Goal: Task Accomplishment & Management: Manage account settings

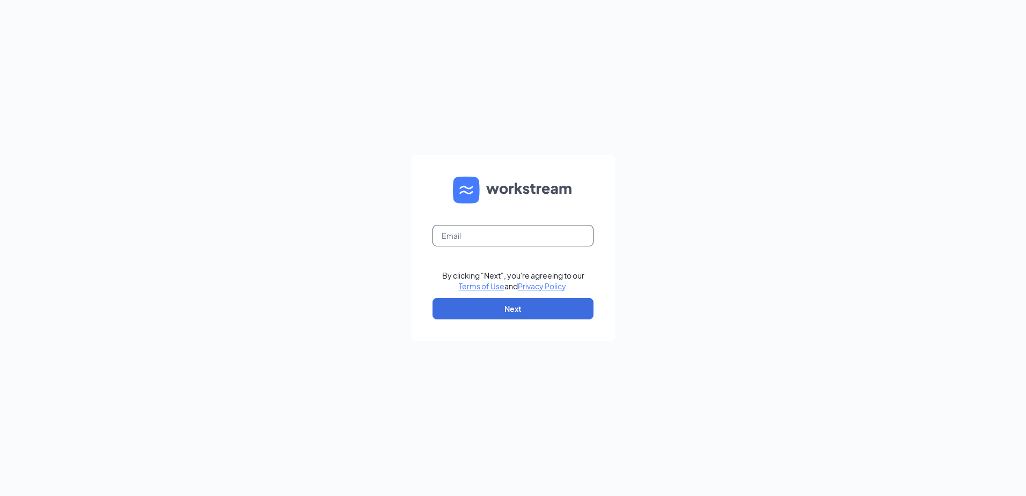
click at [493, 235] on input "text" at bounding box center [513, 235] width 161 height 21
type input "wi31@servehg.com"
click at [471, 310] on button "Next" at bounding box center [513, 308] width 161 height 21
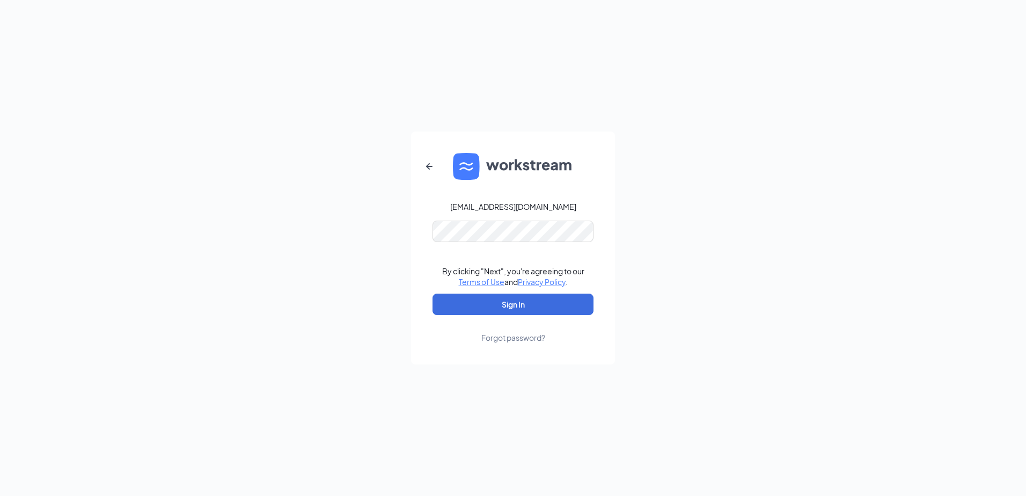
click at [470, 216] on form "wi31@servehg.com By clicking "Next", you're agreeing to our Terms of Use and Pr…" at bounding box center [513, 248] width 204 height 233
click at [454, 300] on button "Sign In" at bounding box center [513, 304] width 161 height 21
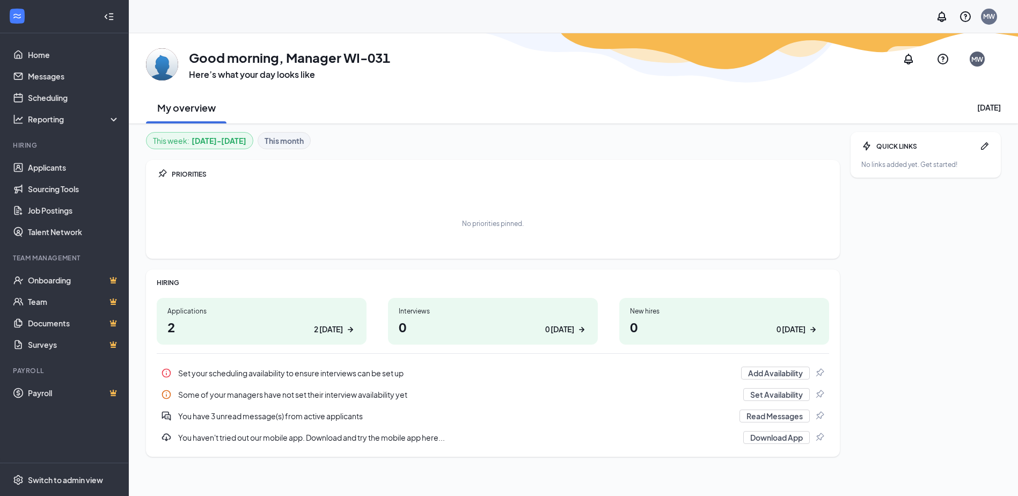
click at [309, 332] on h1 "2 2 [DATE]" at bounding box center [261, 327] width 188 height 18
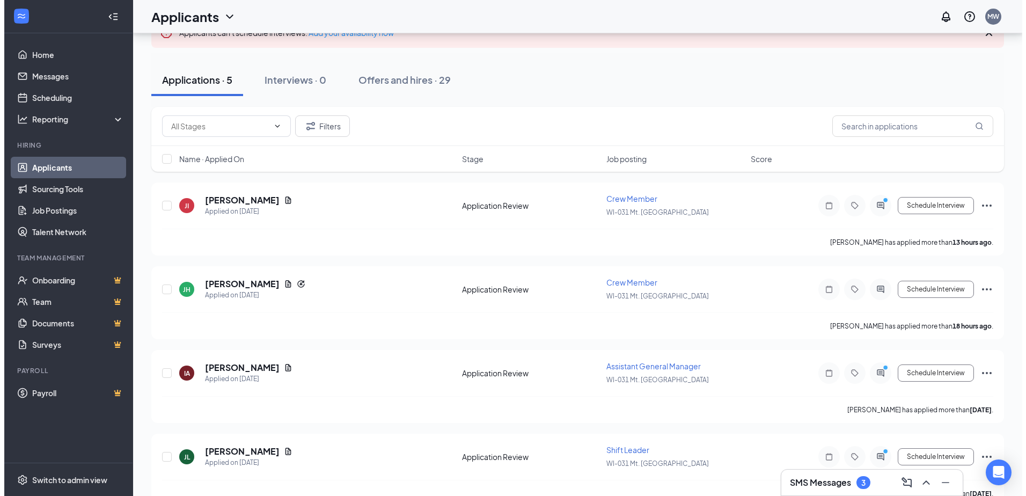
scroll to position [107, 0]
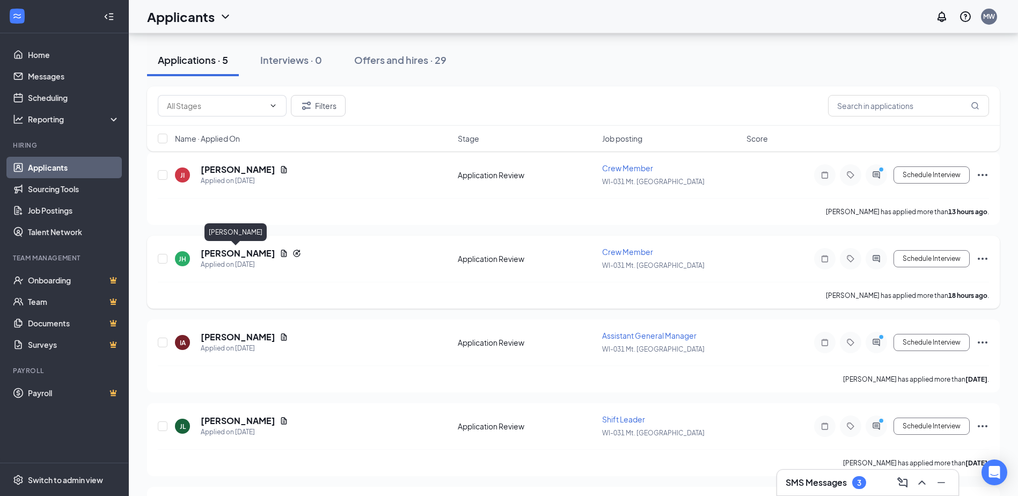
click at [228, 253] on h5 "Johanna Harris" at bounding box center [238, 253] width 75 height 12
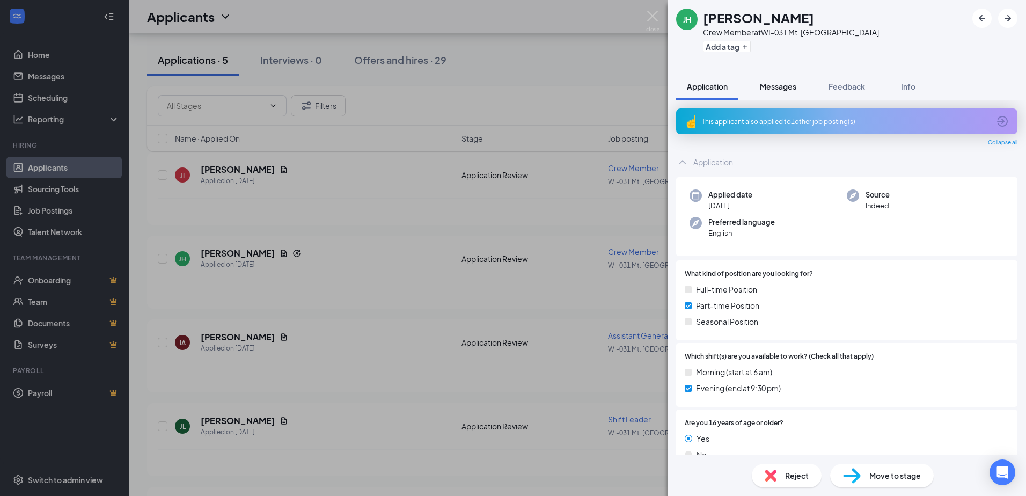
click at [778, 78] on button "Messages" at bounding box center [778, 86] width 58 height 27
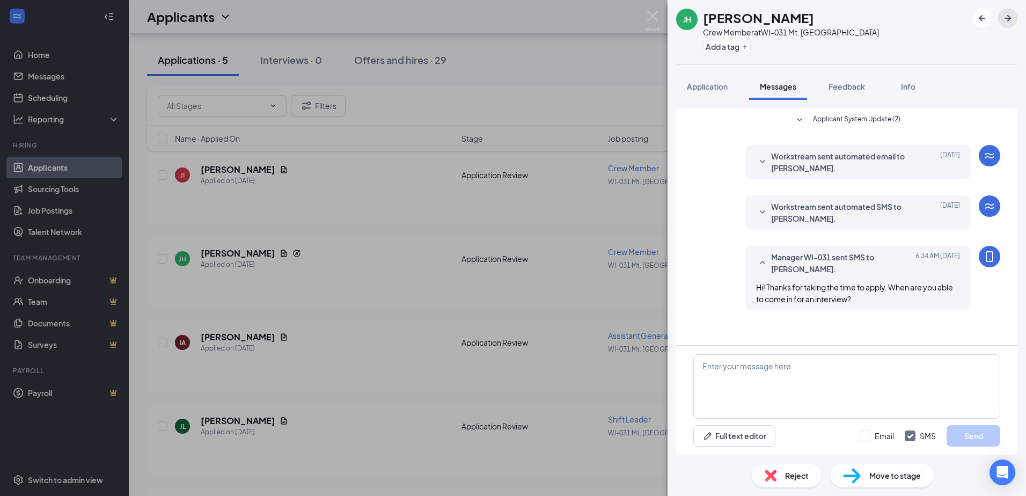
click at [1008, 18] on icon "ArrowRight" at bounding box center [1008, 18] width 6 height 6
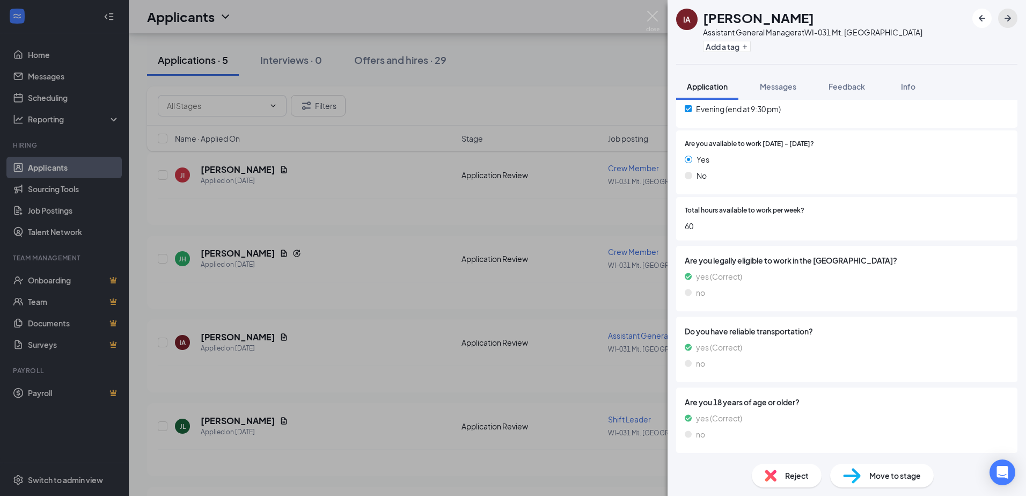
scroll to position [316, 0]
click at [768, 86] on span "Messages" at bounding box center [778, 87] width 37 height 10
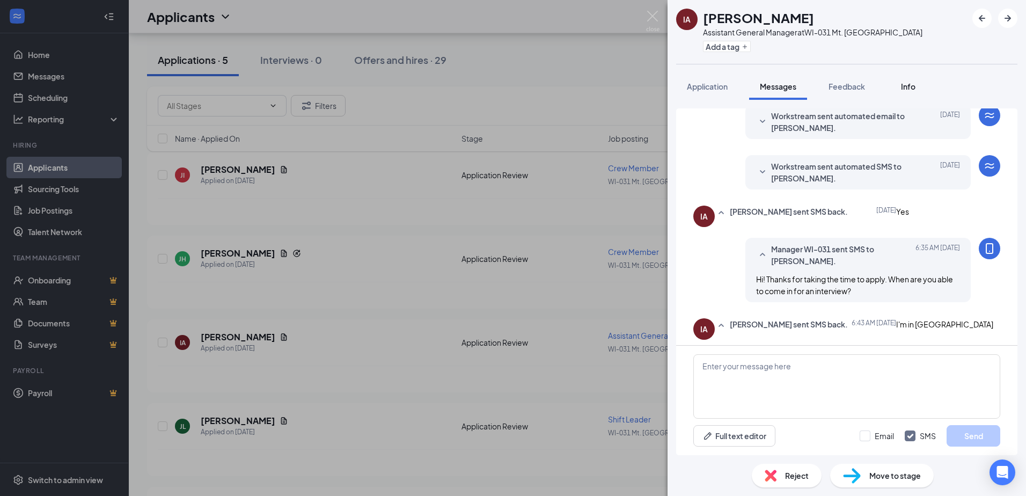
scroll to position [92, 0]
click at [941, 396] on textarea at bounding box center [847, 386] width 307 height 64
type textarea "Okay, we are in Mt Pleasant."
click at [948, 429] on button "Send" at bounding box center [974, 435] width 54 height 21
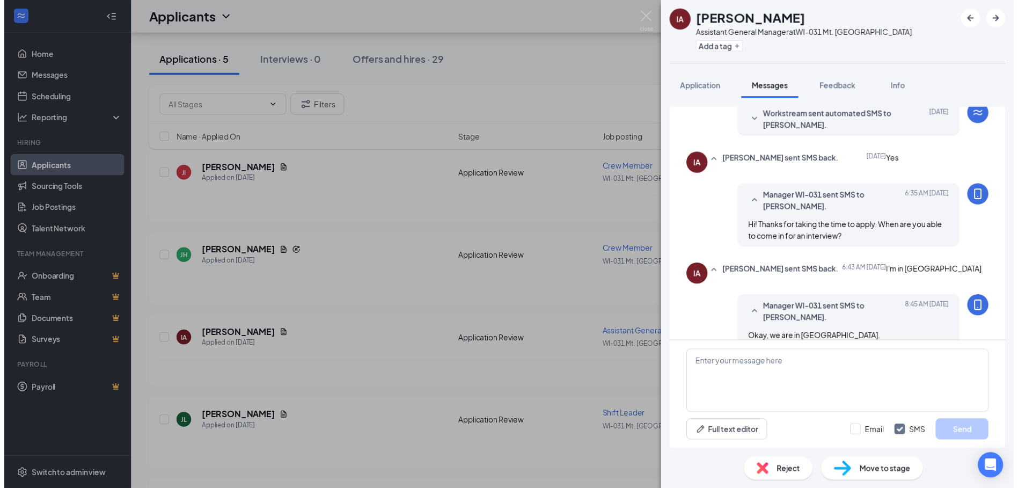
scroll to position [160, 0]
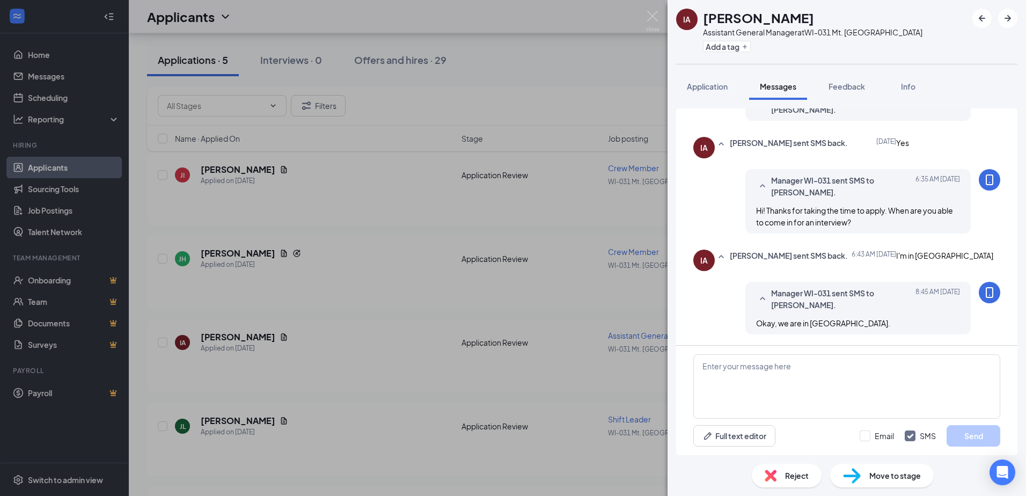
click at [643, 17] on div "IA Ismet AMETI Assistant General Manager at WI-031 Mt. Pleasant Add a tag Appli…" at bounding box center [513, 248] width 1026 height 496
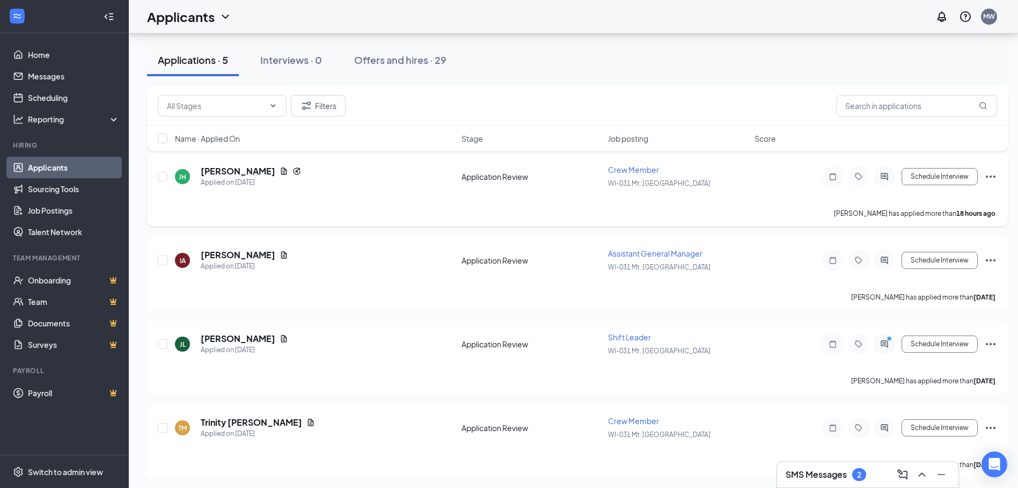
scroll to position [192, 0]
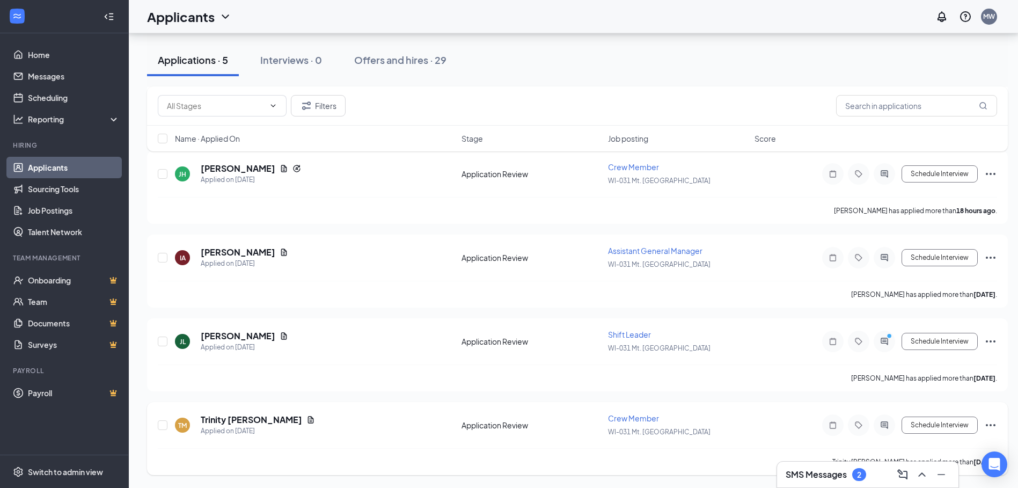
click at [258, 417] on div "Trinity Manus" at bounding box center [258, 420] width 114 height 12
click at [308, 422] on icon "Document" at bounding box center [311, 419] width 6 height 7
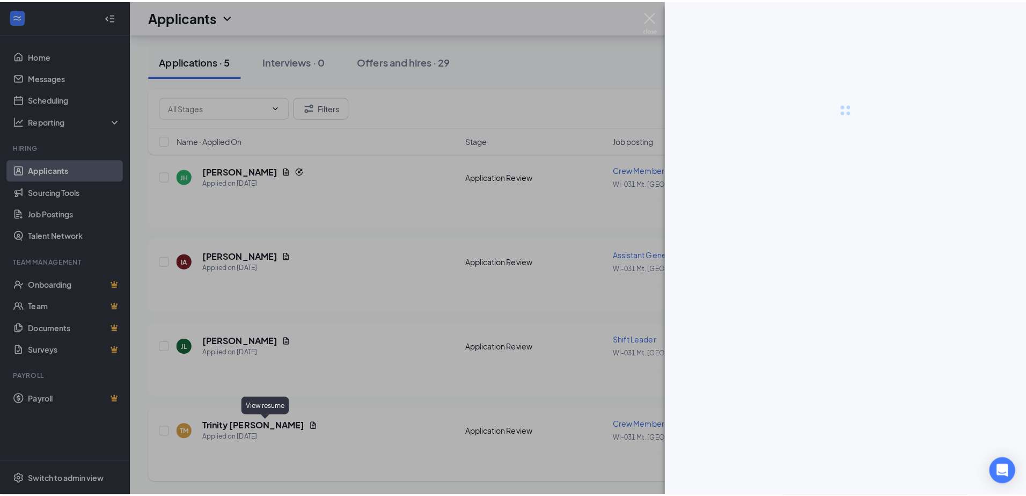
scroll to position [184, 0]
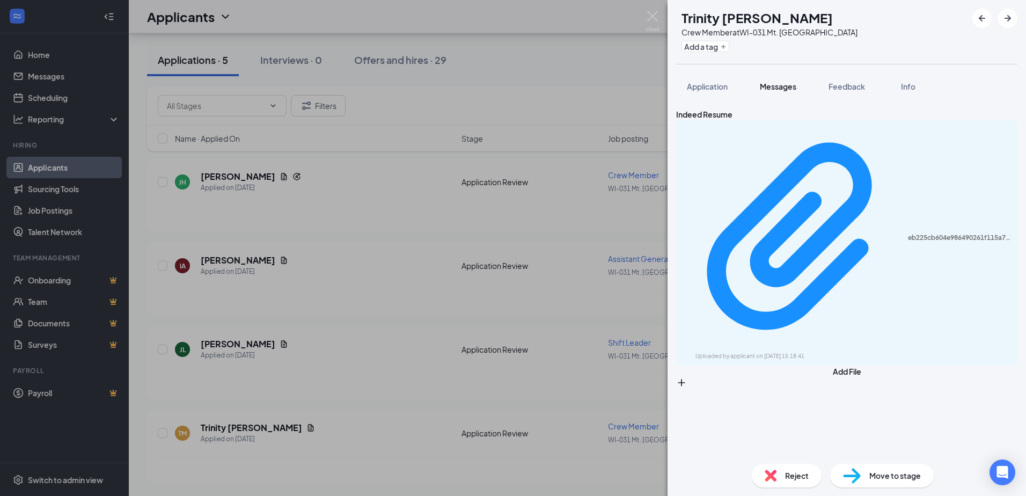
click at [806, 91] on button "Messages" at bounding box center [778, 86] width 58 height 27
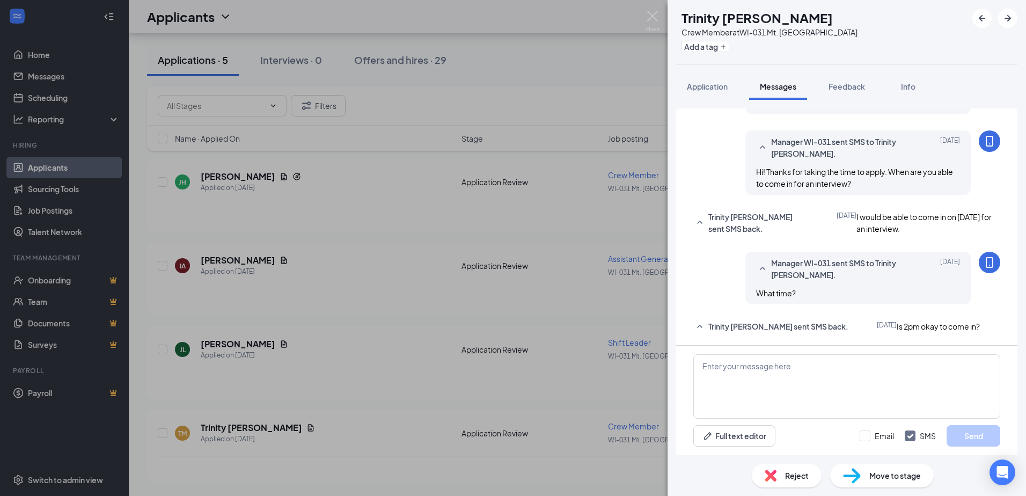
scroll to position [172, 0]
click at [636, 13] on div "TM Trinity Manus Crew Member at WI-031 Mt. Pleasant Add a tag Application Messa…" at bounding box center [513, 248] width 1026 height 496
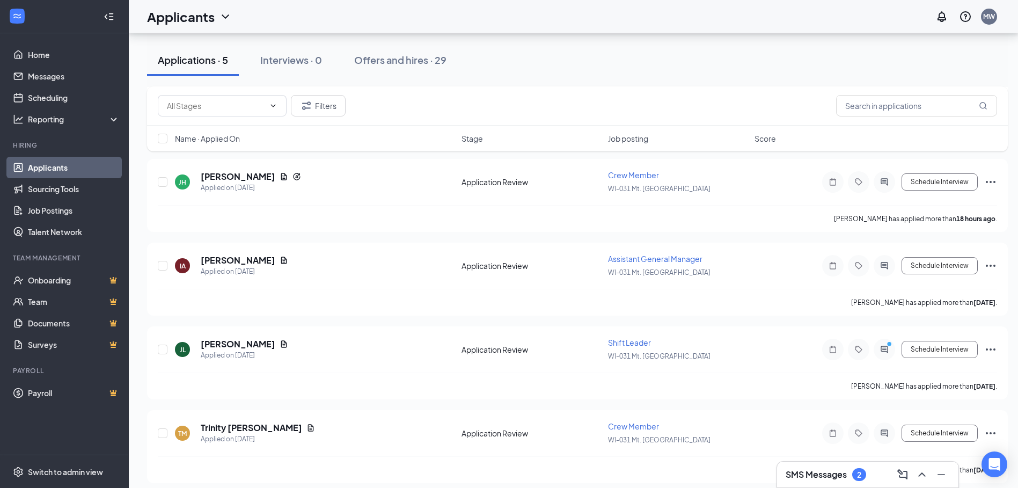
click at [652, 14] on div "Applicants MW" at bounding box center [574, 16] width 890 height 33
click at [280, 347] on icon "Document" at bounding box center [284, 344] width 9 height 9
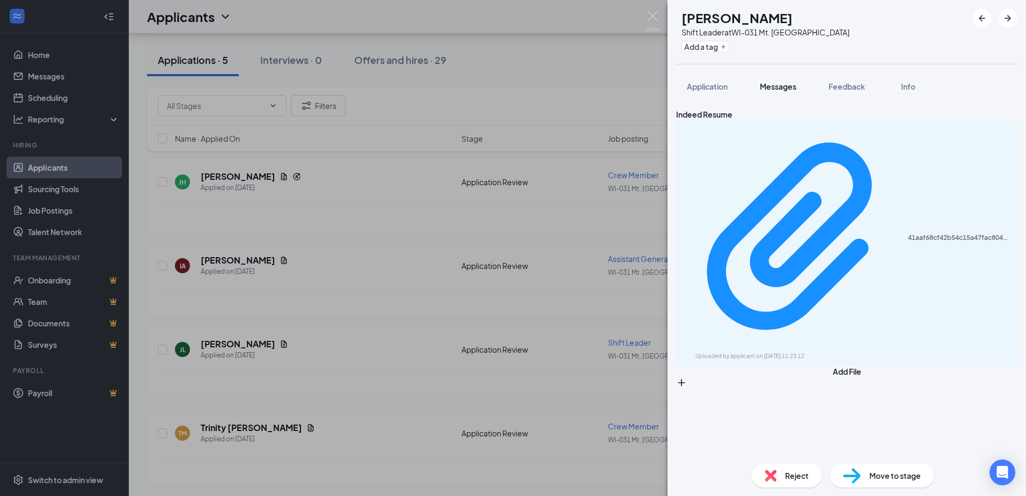
click at [784, 93] on button "Messages" at bounding box center [778, 86] width 58 height 27
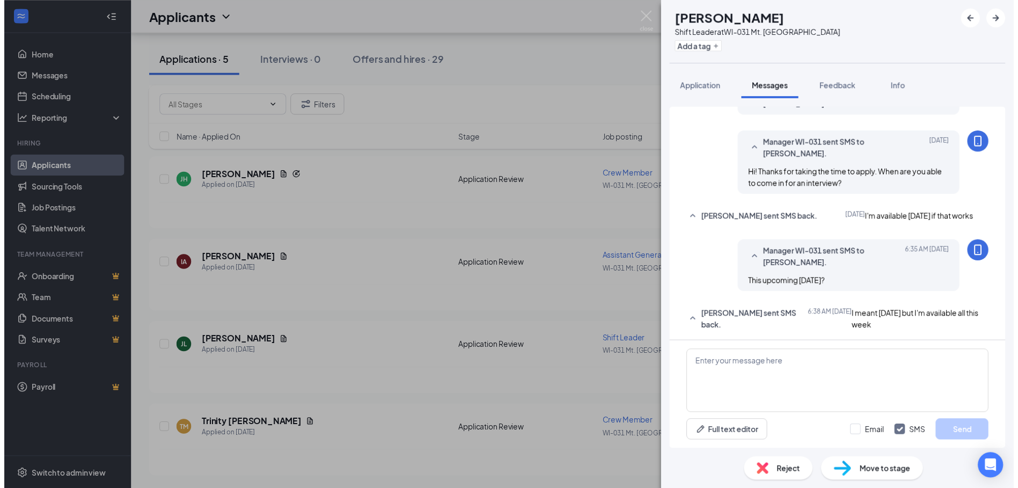
scroll to position [161, 0]
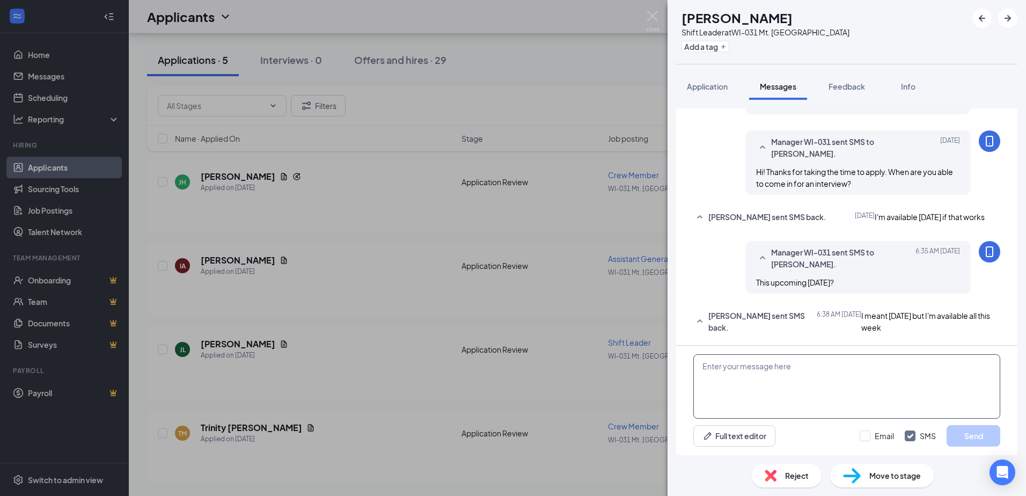
click at [824, 392] on textarea at bounding box center [847, 386] width 307 height 64
type textarea "A"
click at [658, 12] on img at bounding box center [652, 21] width 13 height 21
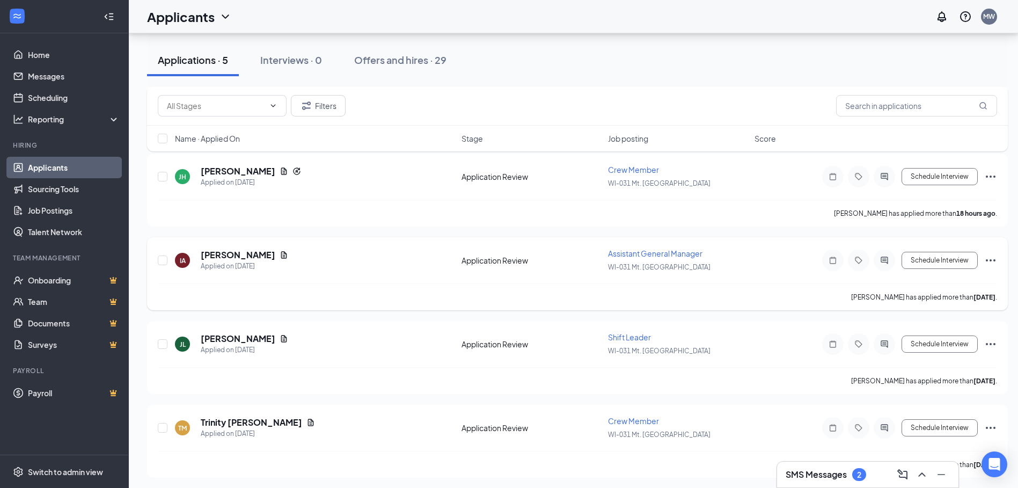
scroll to position [192, 0]
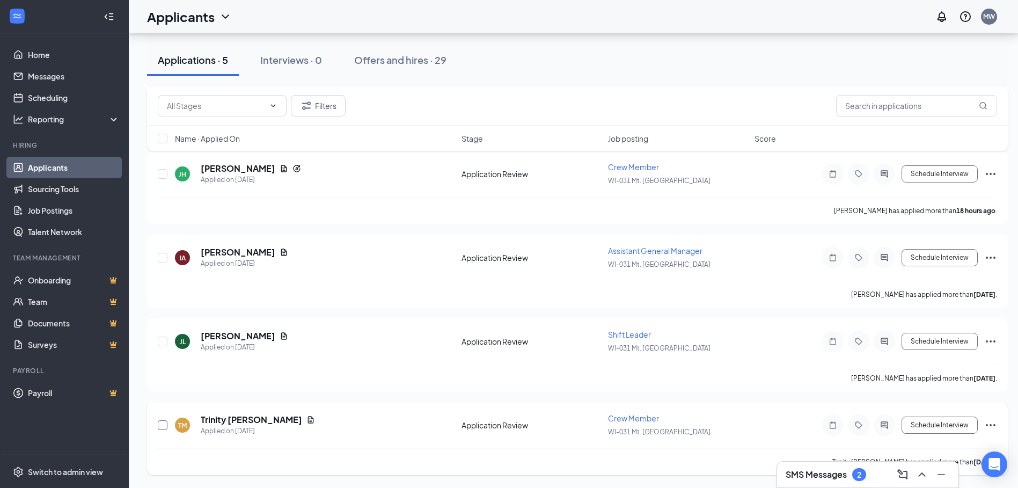
click at [162, 426] on input "checkbox" at bounding box center [163, 425] width 10 height 10
checkbox input "true"
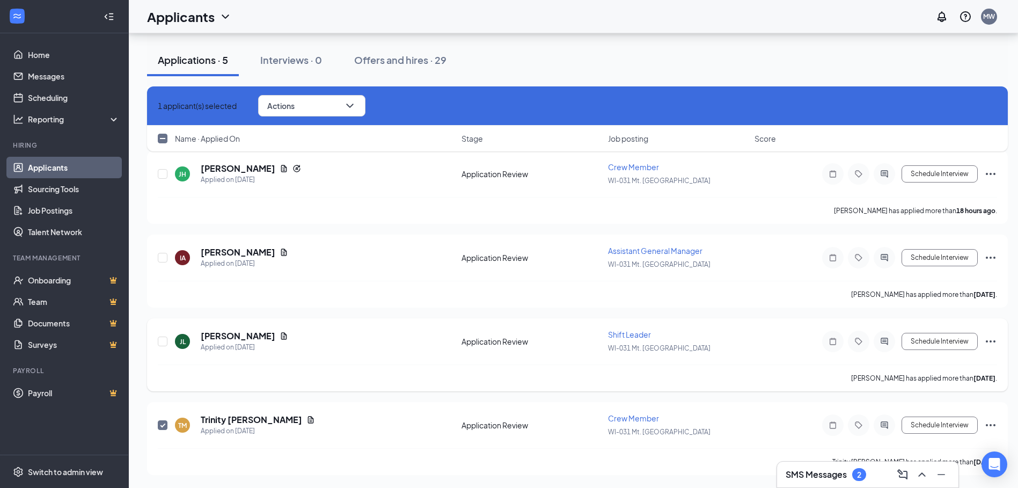
click at [157, 330] on div "JL Jahiem Lee Applied on Sep 13 Application Review Shift Leader WI-031 Mt. Plea…" at bounding box center [577, 354] width 861 height 73
click at [165, 343] on input "checkbox" at bounding box center [163, 342] width 10 height 10
checkbox input "true"
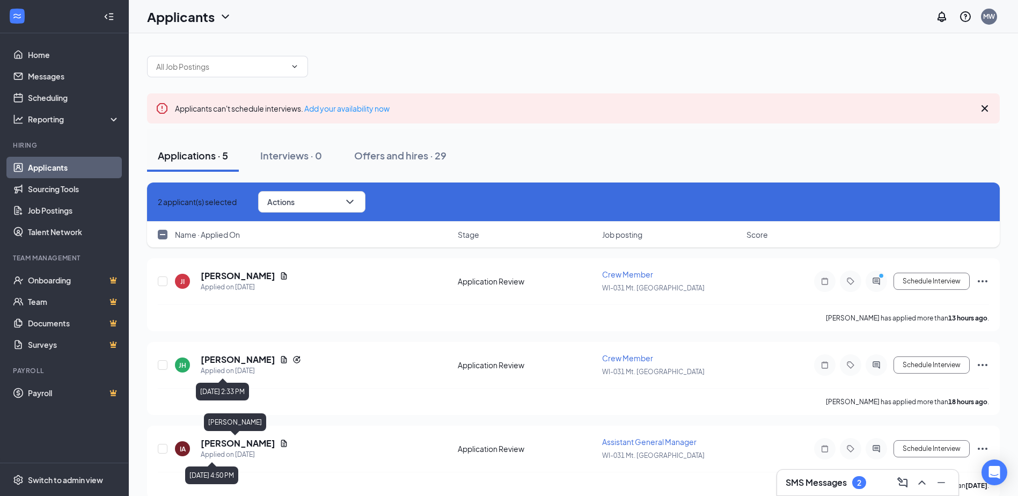
scroll to position [0, 0]
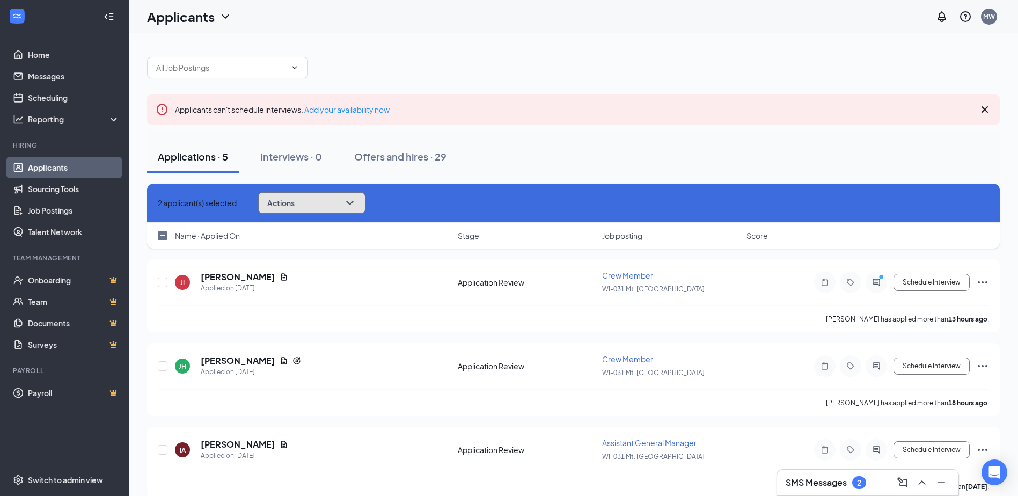
click at [354, 203] on button "Actions" at bounding box center [311, 202] width 107 height 21
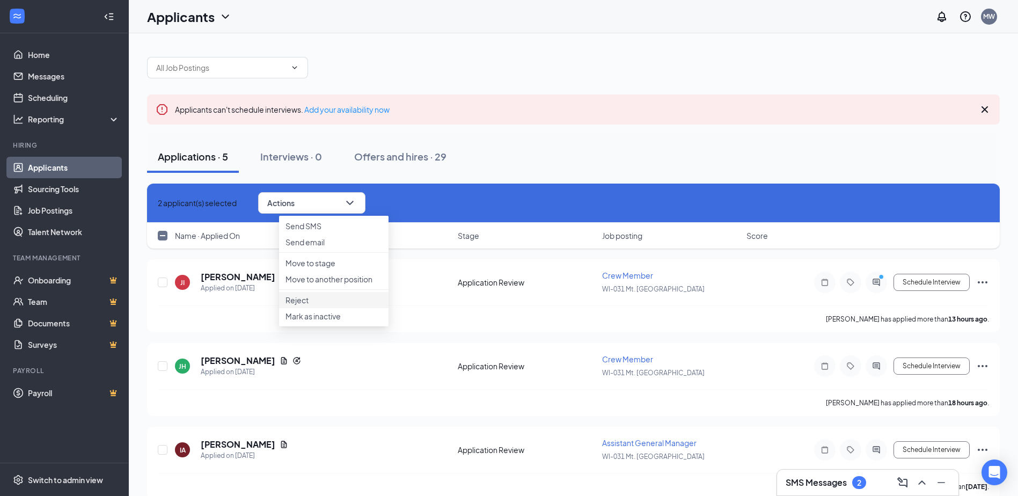
click at [319, 305] on p "Reject" at bounding box center [334, 300] width 97 height 11
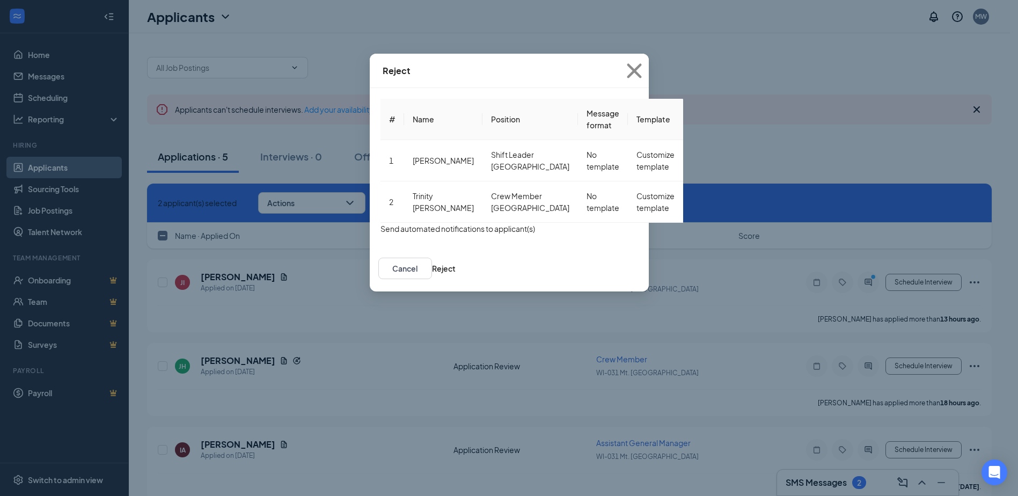
click at [381, 226] on button "button" at bounding box center [381, 229] width 0 height 12
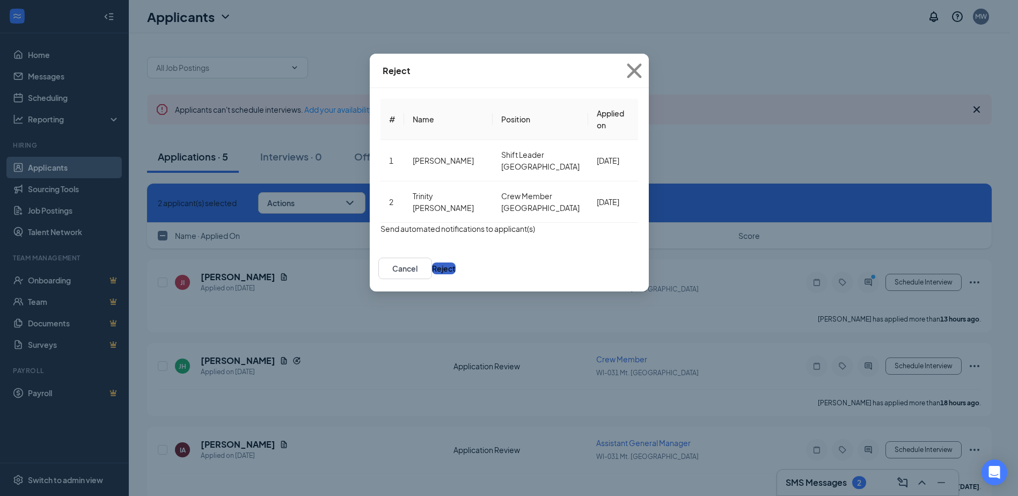
click at [456, 265] on button "Reject" at bounding box center [444, 269] width 24 height 12
